Goal: Task Accomplishment & Management: Use online tool/utility

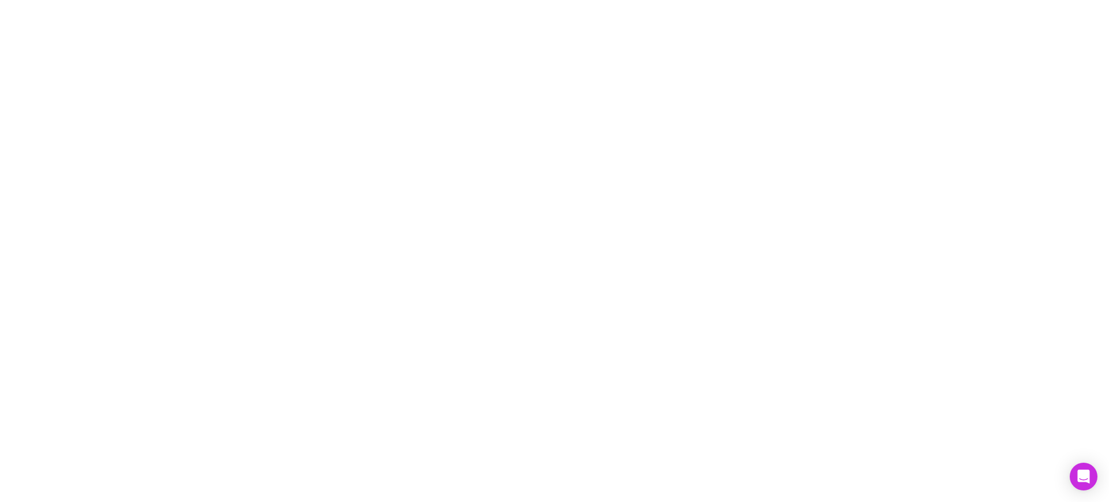
click at [320, 169] on div at bounding box center [554, 251] width 1109 height 502
click at [1095, 486] on div "Open Intercom Messenger" at bounding box center [1084, 477] width 31 height 31
drag, startPoint x: 379, startPoint y: 289, endPoint x: 49, endPoint y: 83, distance: 389.3
click at [375, 287] on div at bounding box center [554, 251] width 1109 height 502
click at [317, 116] on div at bounding box center [554, 251] width 1109 height 502
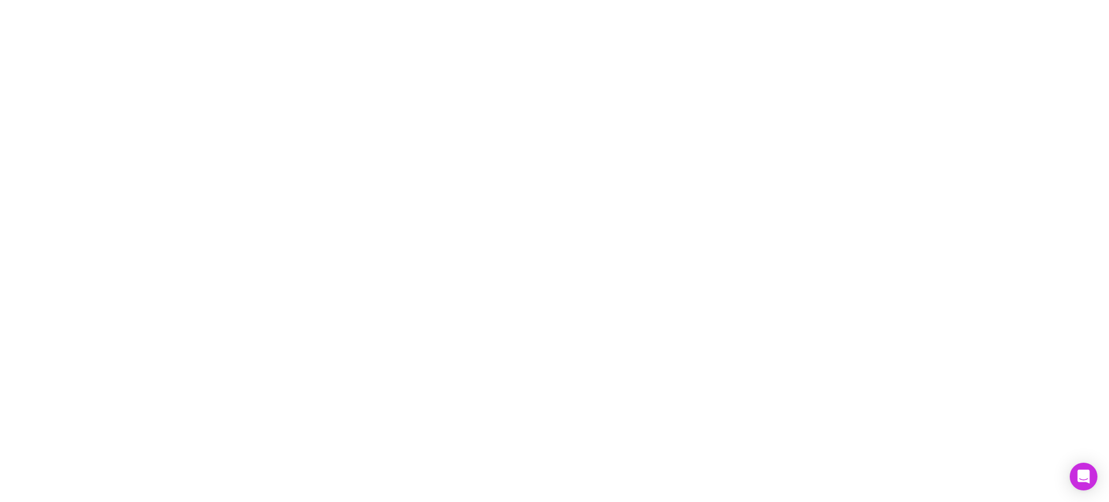
click at [315, 30] on div at bounding box center [554, 251] width 1109 height 502
click at [54, 159] on div at bounding box center [554, 251] width 1109 height 502
click at [220, 174] on div at bounding box center [554, 251] width 1109 height 502
